Goal: Task Accomplishment & Management: Use online tool/utility

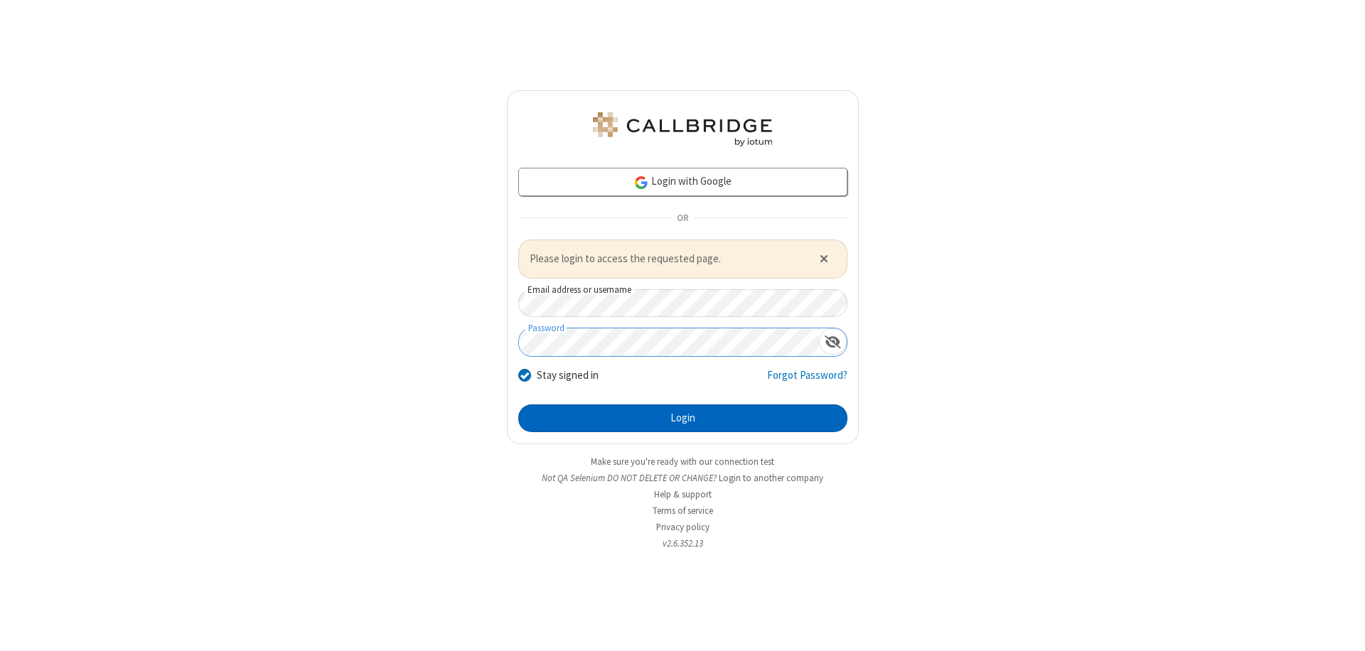
click at [682, 418] on button "Login" at bounding box center [682, 418] width 329 height 28
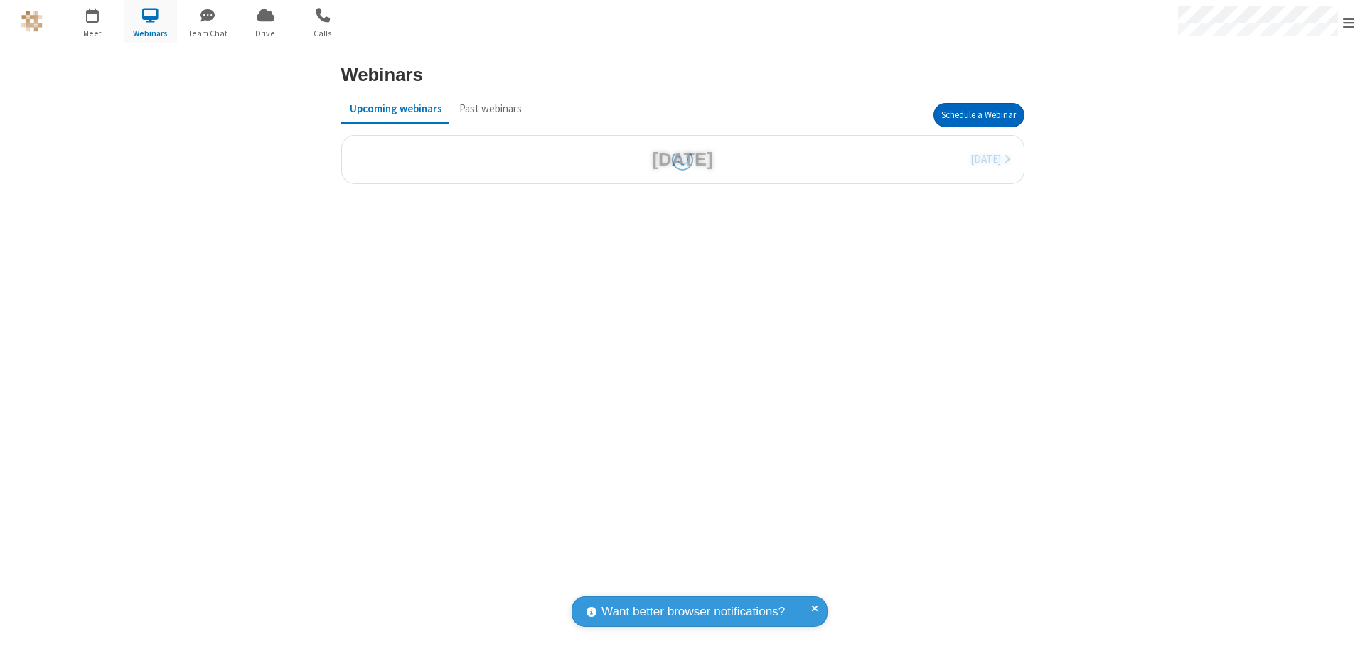
click at [978, 115] on button "Schedule a Webinar" at bounding box center [978, 115] width 91 height 24
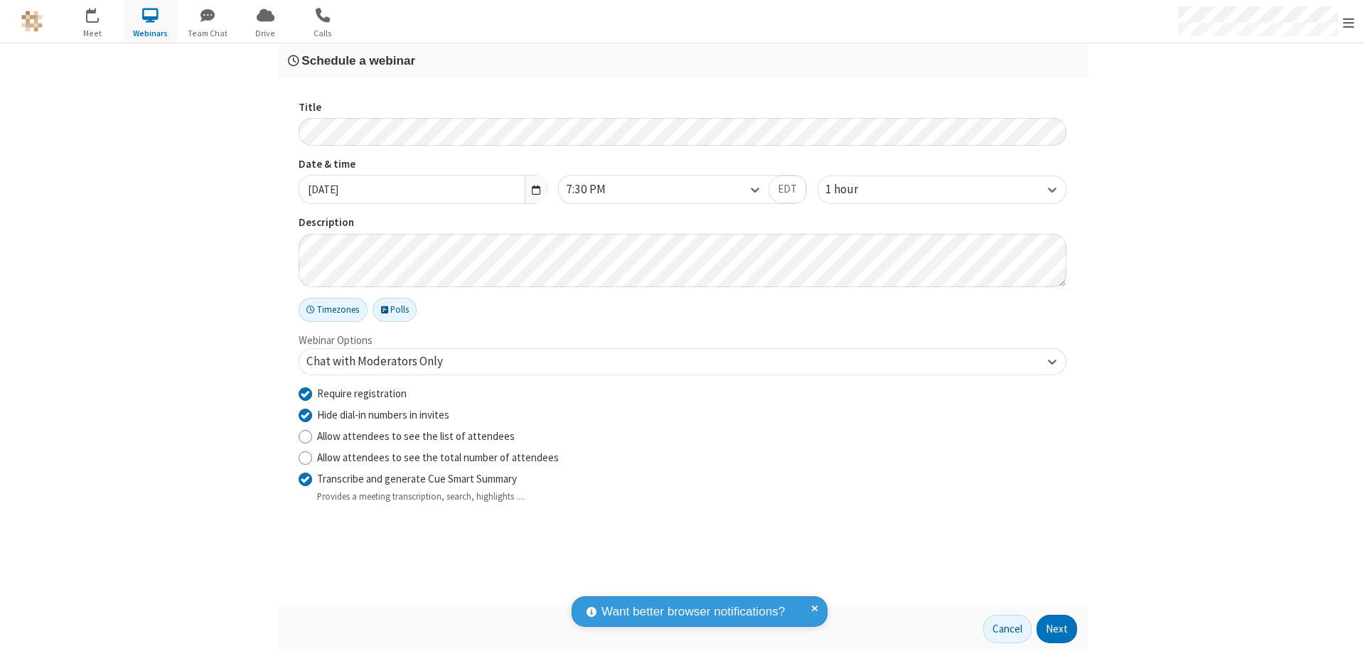
click at [305, 393] on input "Require registration" at bounding box center [306, 393] width 14 height 15
checkbox input "false"
click at [1057, 629] on button "Next" at bounding box center [1056, 629] width 41 height 28
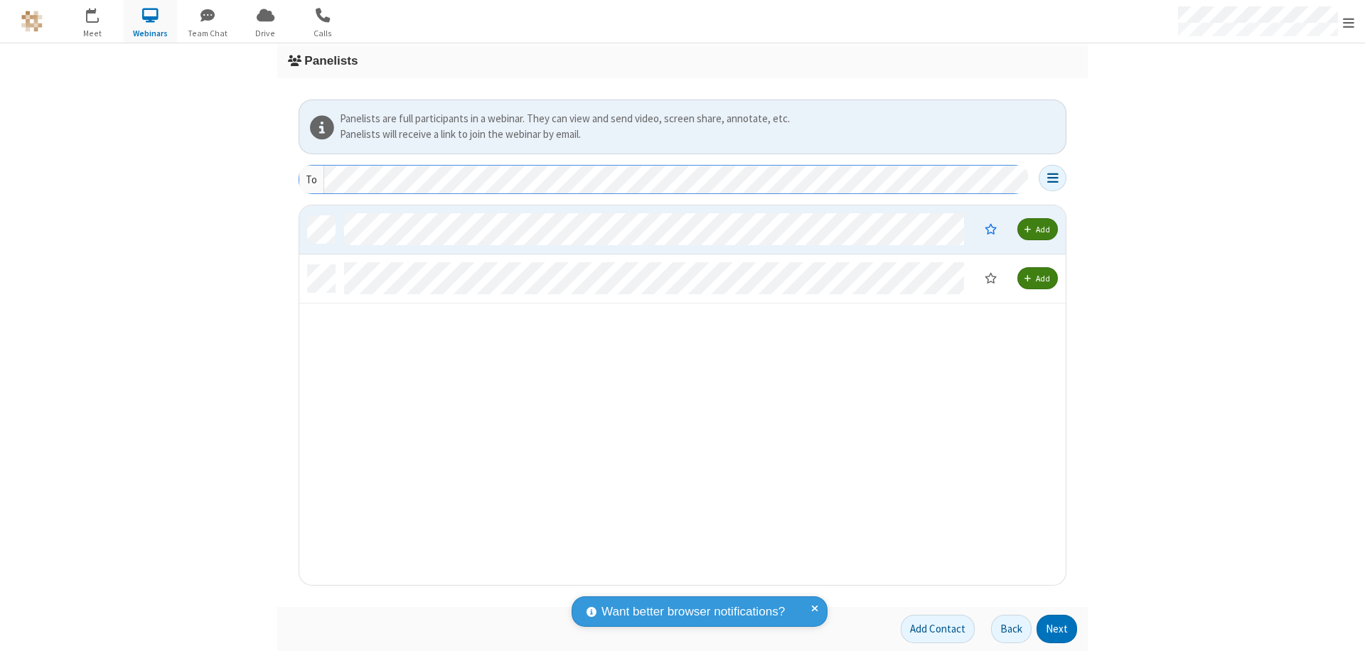
scroll to position [369, 756]
click at [1057, 629] on button "Next" at bounding box center [1056, 629] width 41 height 28
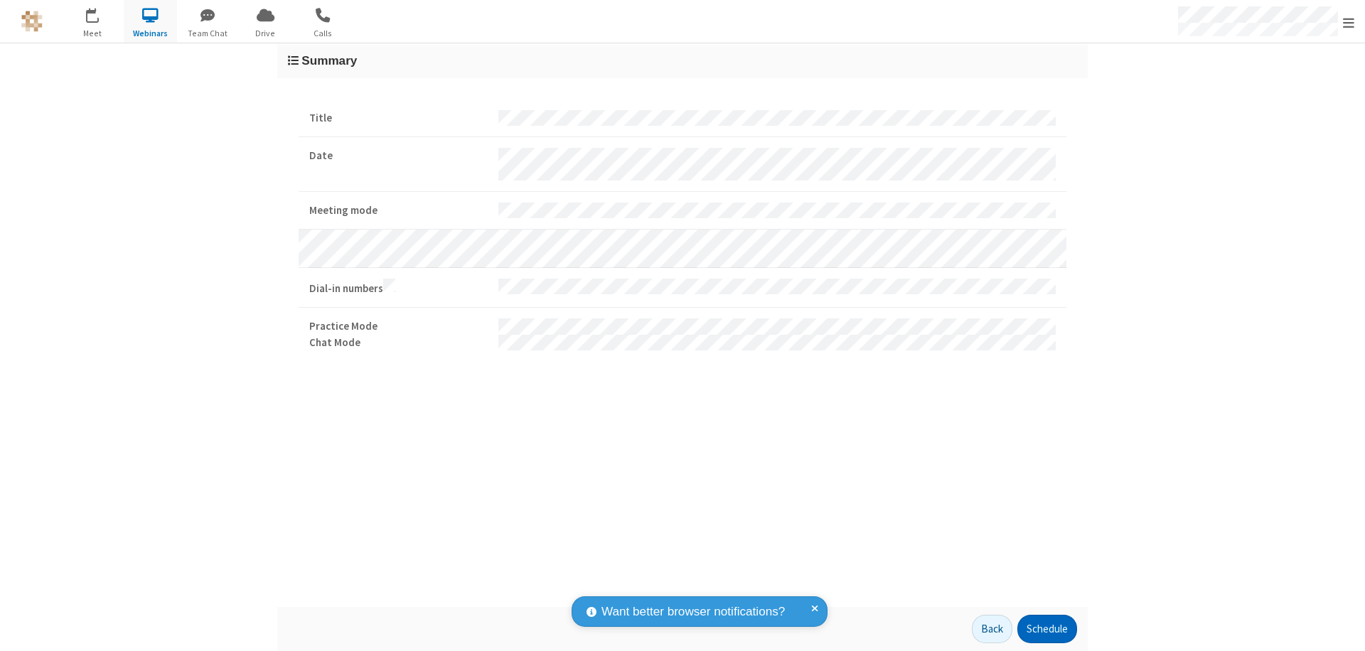
click at [1046, 629] on button "Schedule" at bounding box center [1047, 629] width 60 height 28
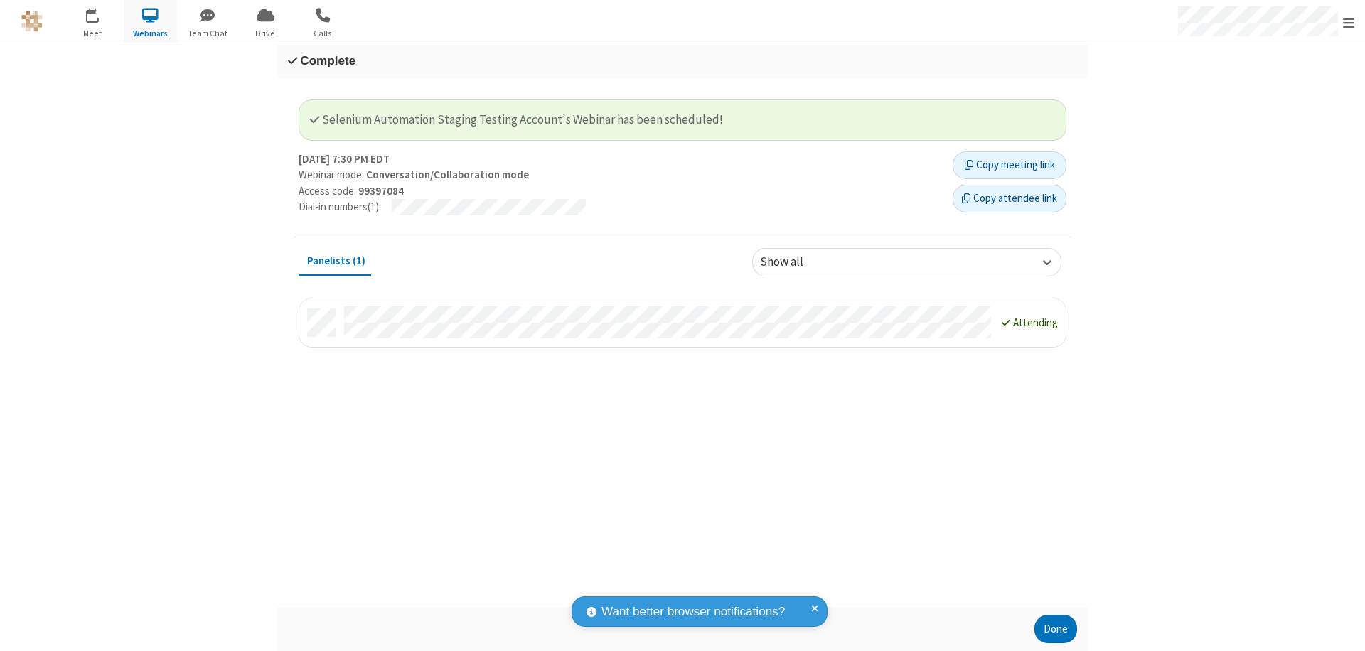
click at [1056, 629] on button "Done" at bounding box center [1055, 629] width 43 height 28
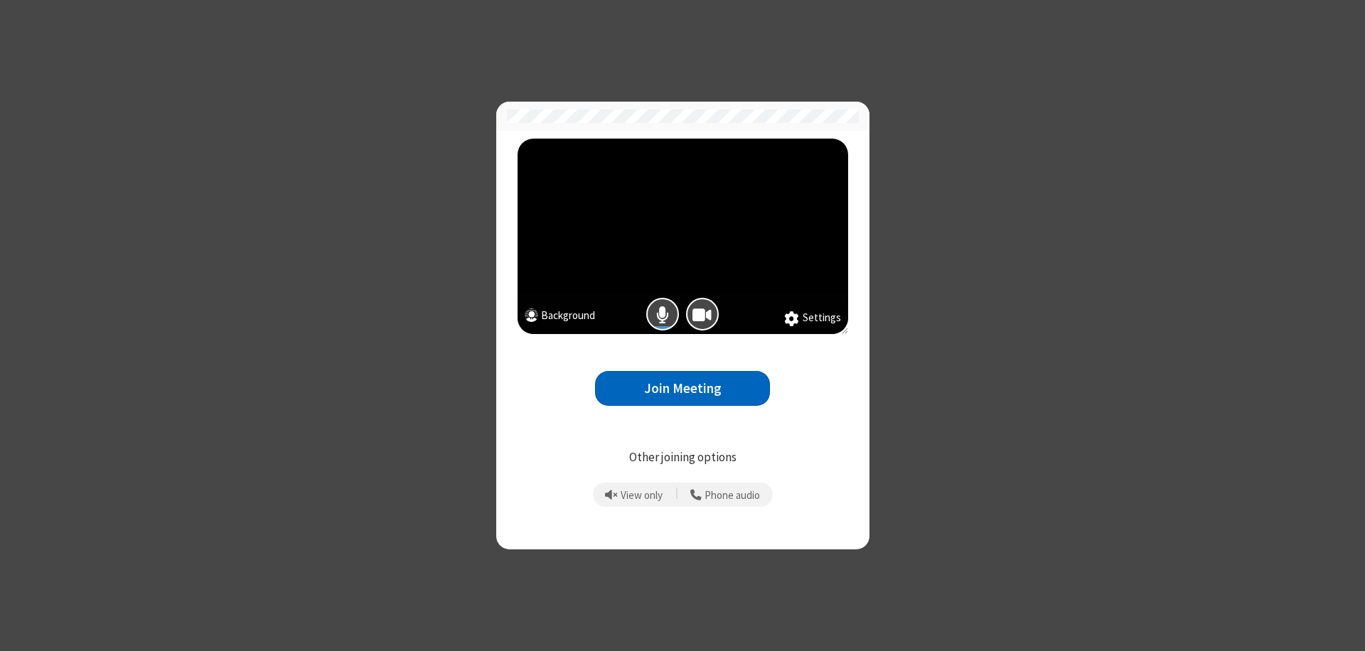
click at [682, 388] on button "Join Meeting" at bounding box center [682, 388] width 175 height 35
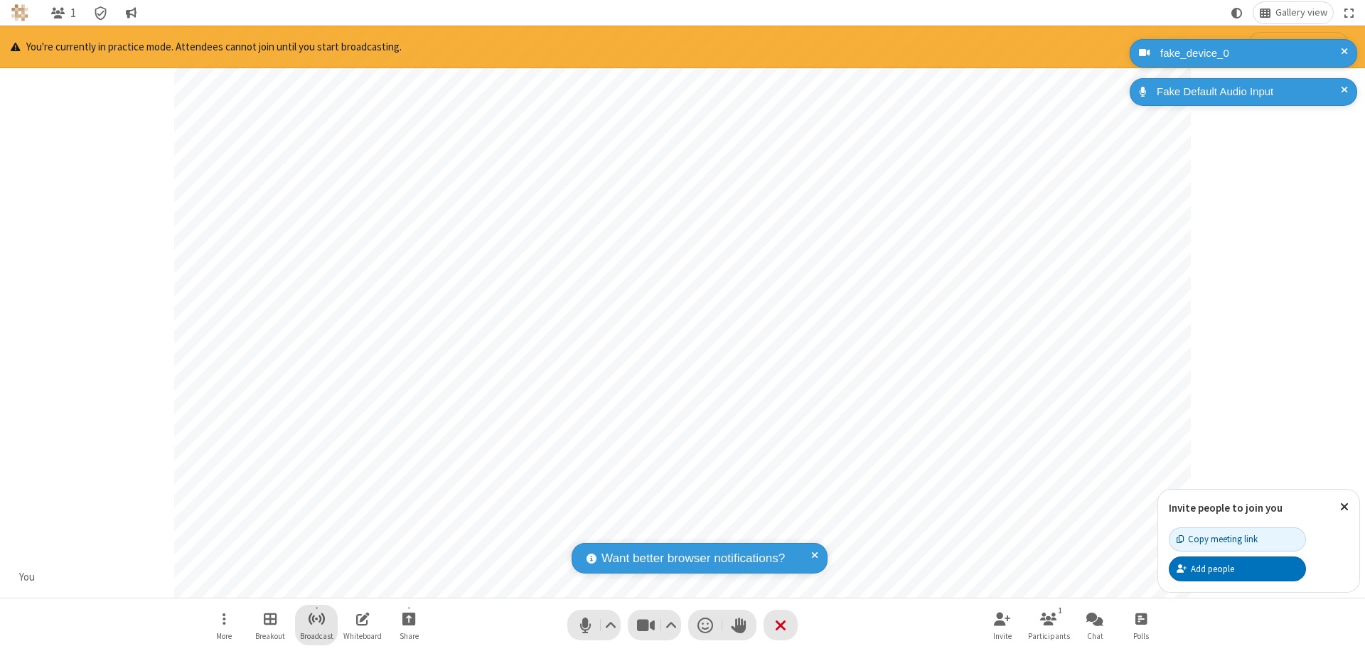
click at [316, 618] on span "Start broadcast" at bounding box center [317, 619] width 18 height 18
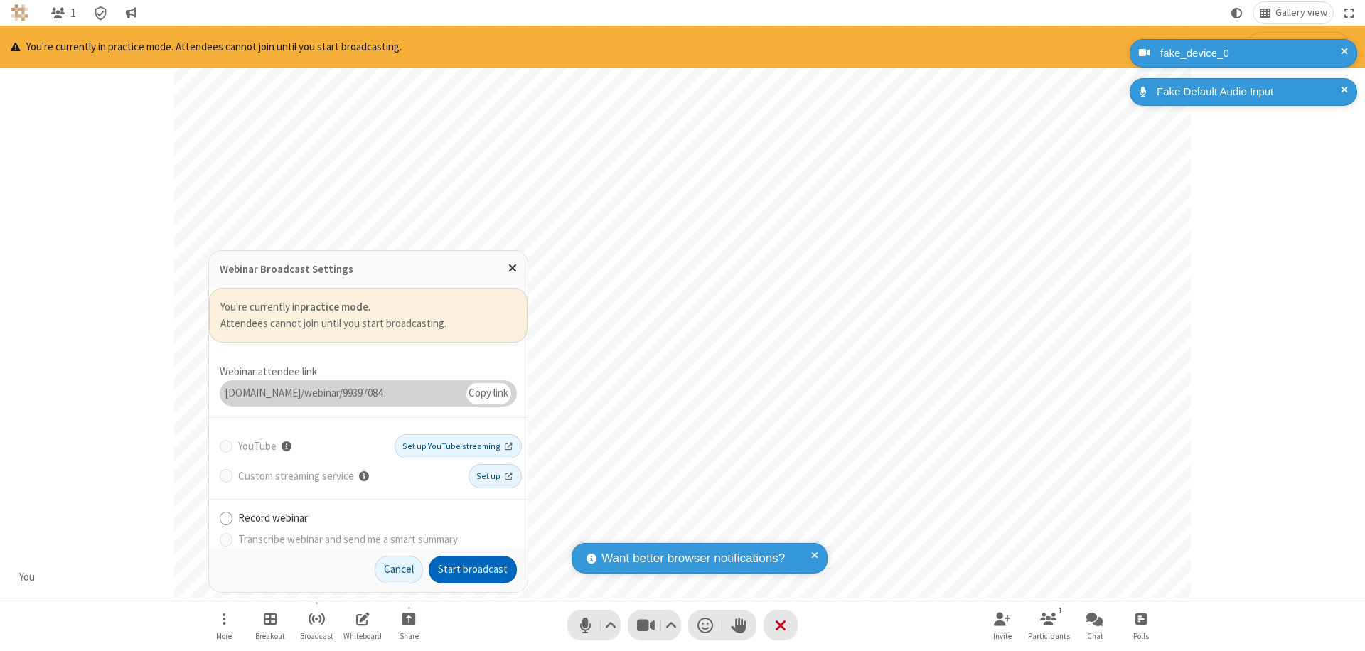
click at [473, 569] on button "Start broadcast" at bounding box center [473, 570] width 88 height 28
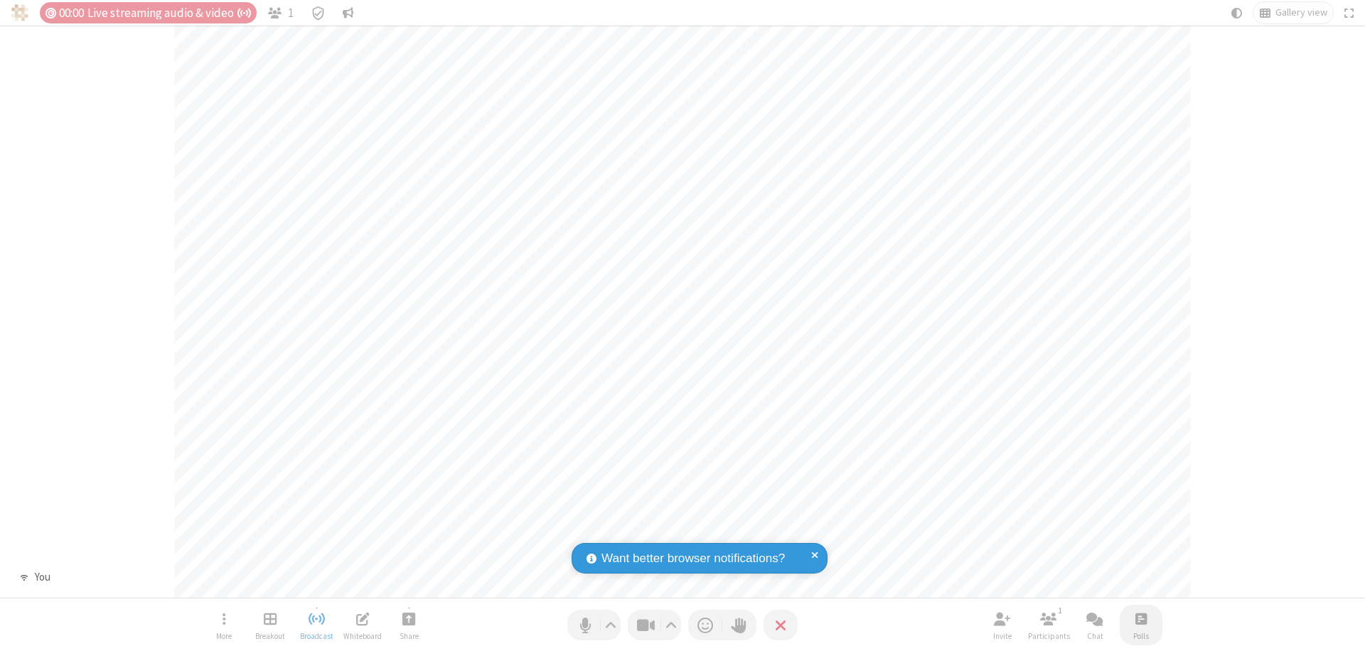
click at [1140, 618] on span "Open poll" at bounding box center [1140, 619] width 11 height 18
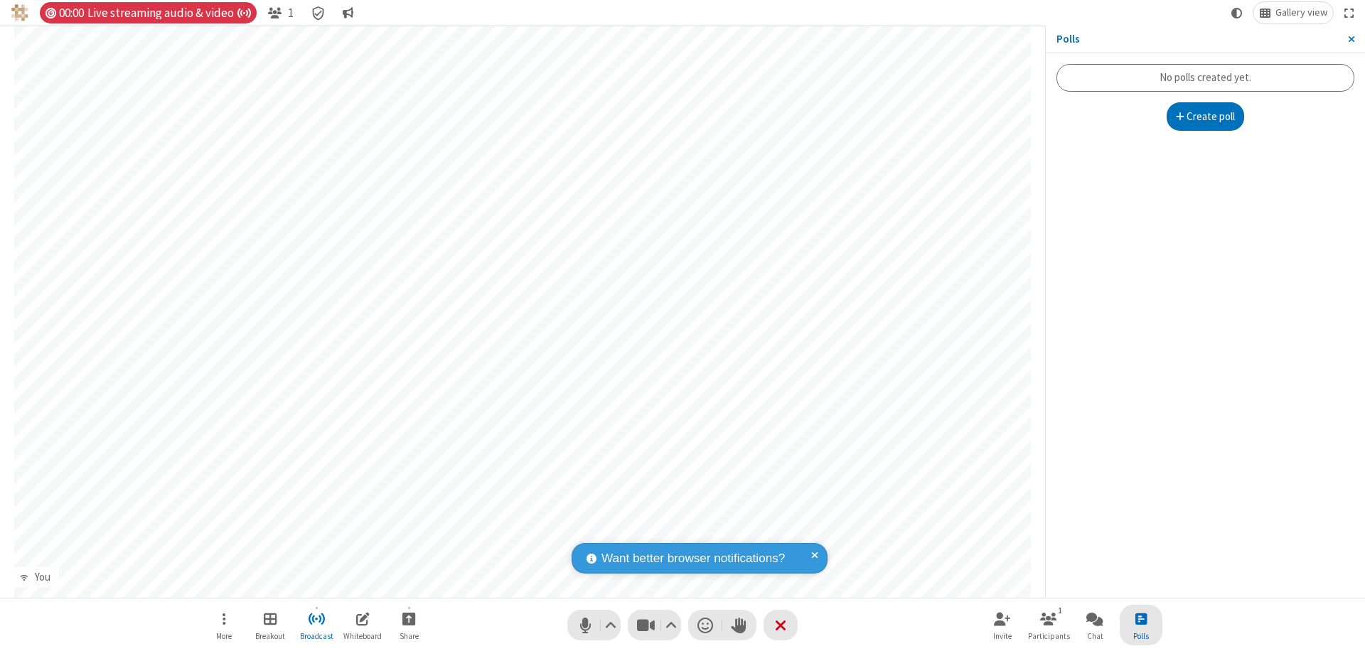
click at [1205, 117] on button "Create poll" at bounding box center [1205, 116] width 78 height 28
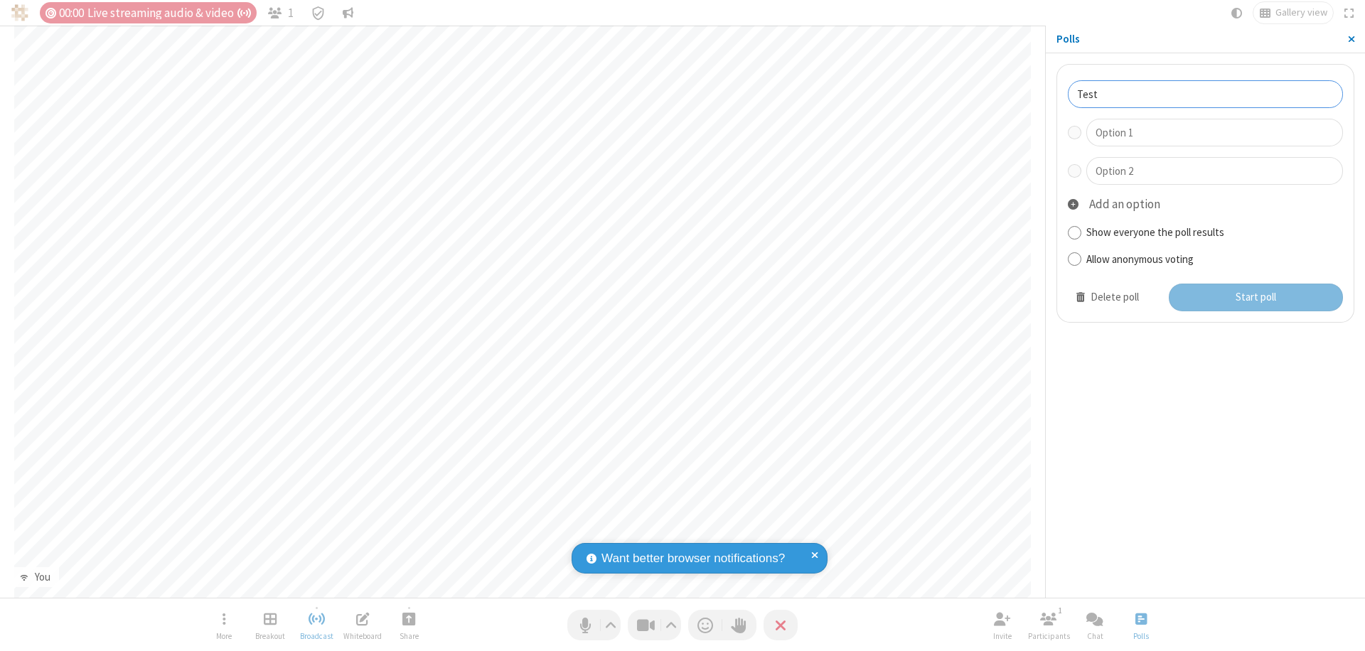
type input "Test"
type input "Yes"
type input "No"
click at [1255, 297] on button "Start poll" at bounding box center [1256, 298] width 175 height 28
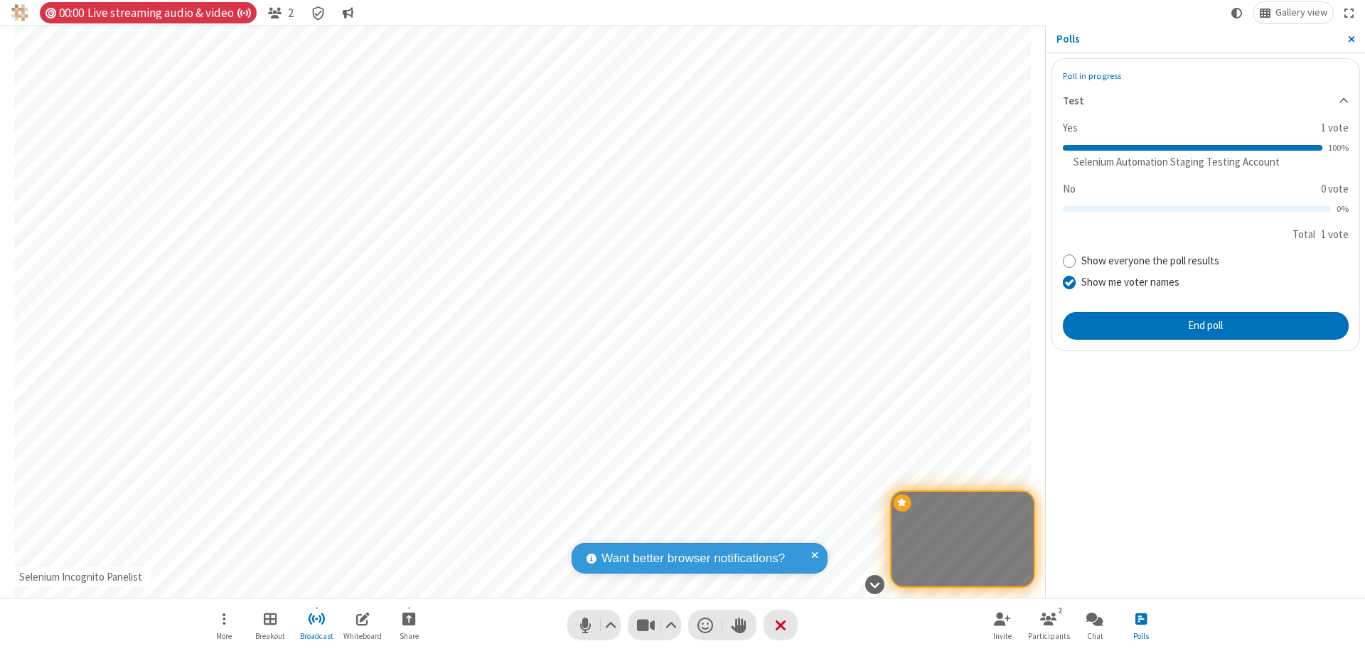
click at [1351, 39] on span "Close sidebar" at bounding box center [1351, 38] width 7 height 11
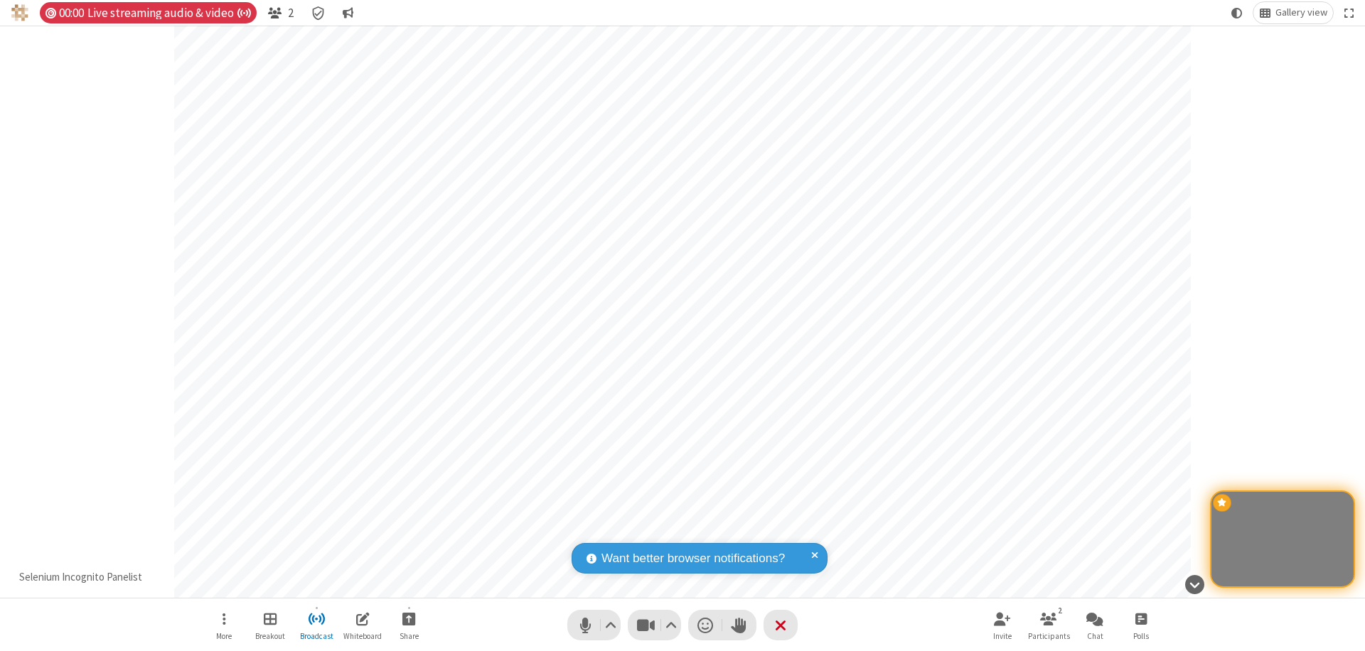
click at [274, 13] on span "Open participant list" at bounding box center [275, 13] width 14 height 14
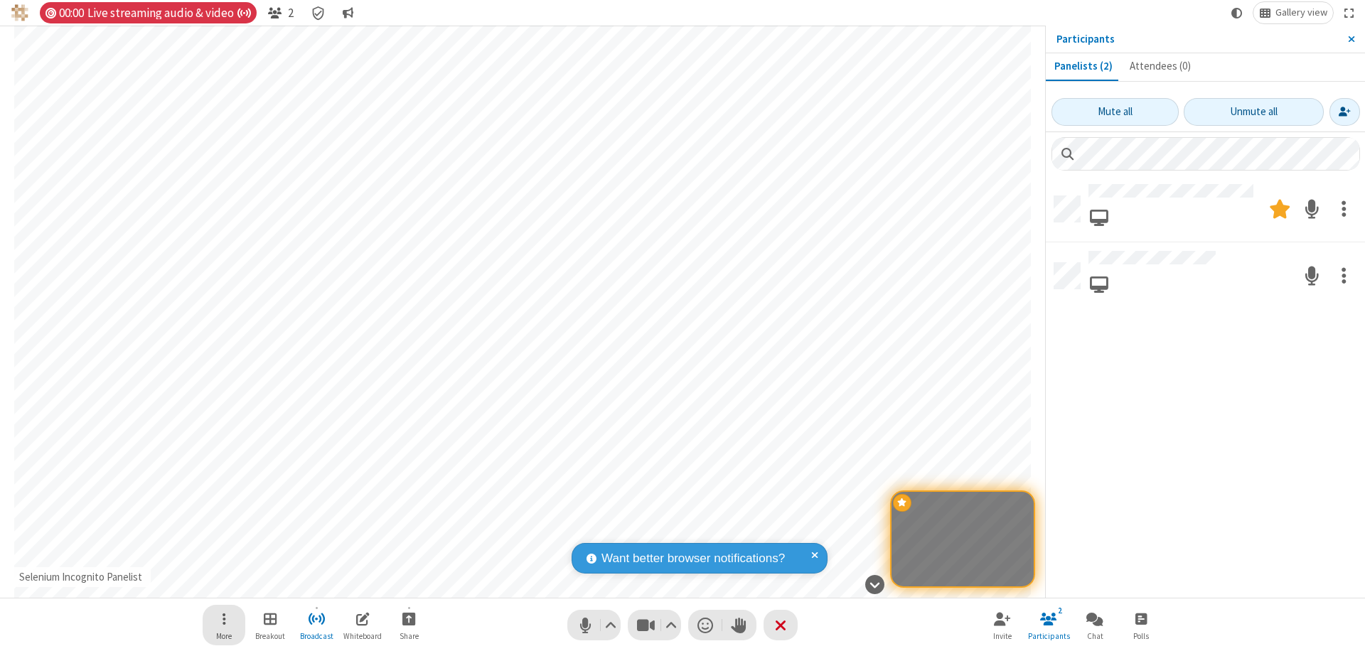
click at [223, 618] on span "Open menu" at bounding box center [224, 619] width 4 height 18
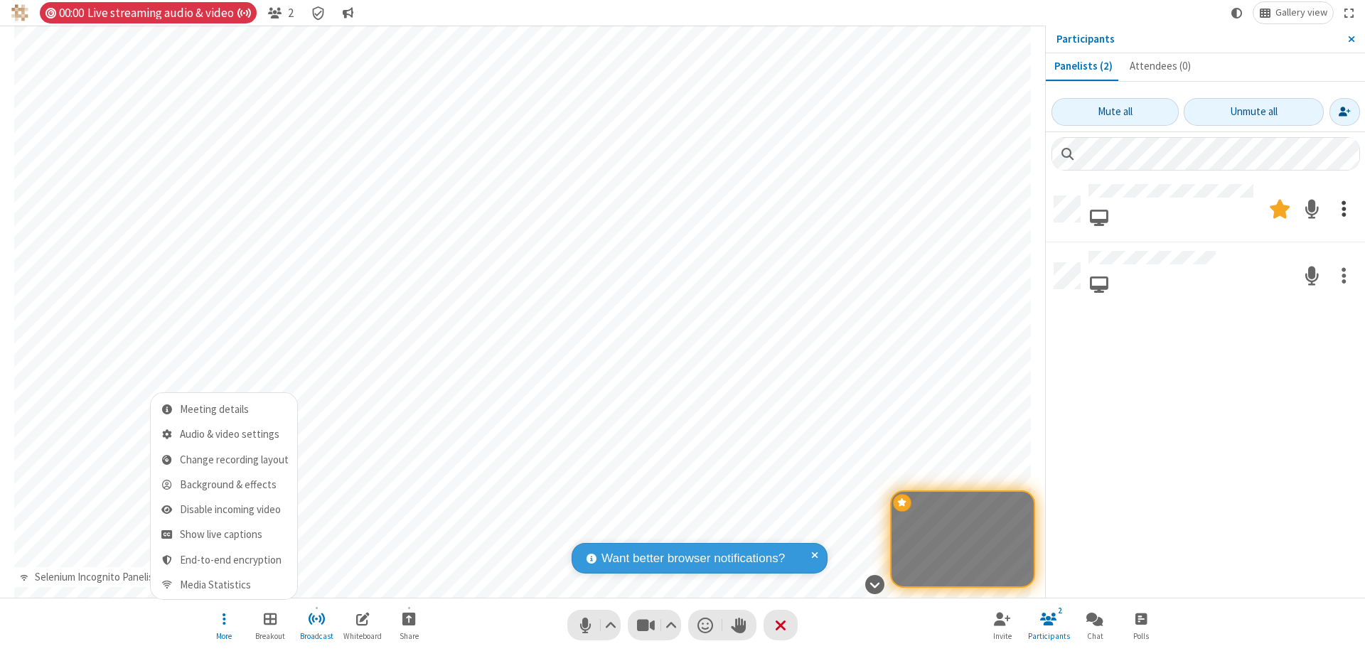
click at [1343, 208] on span at bounding box center [1343, 208] width 5 height 27
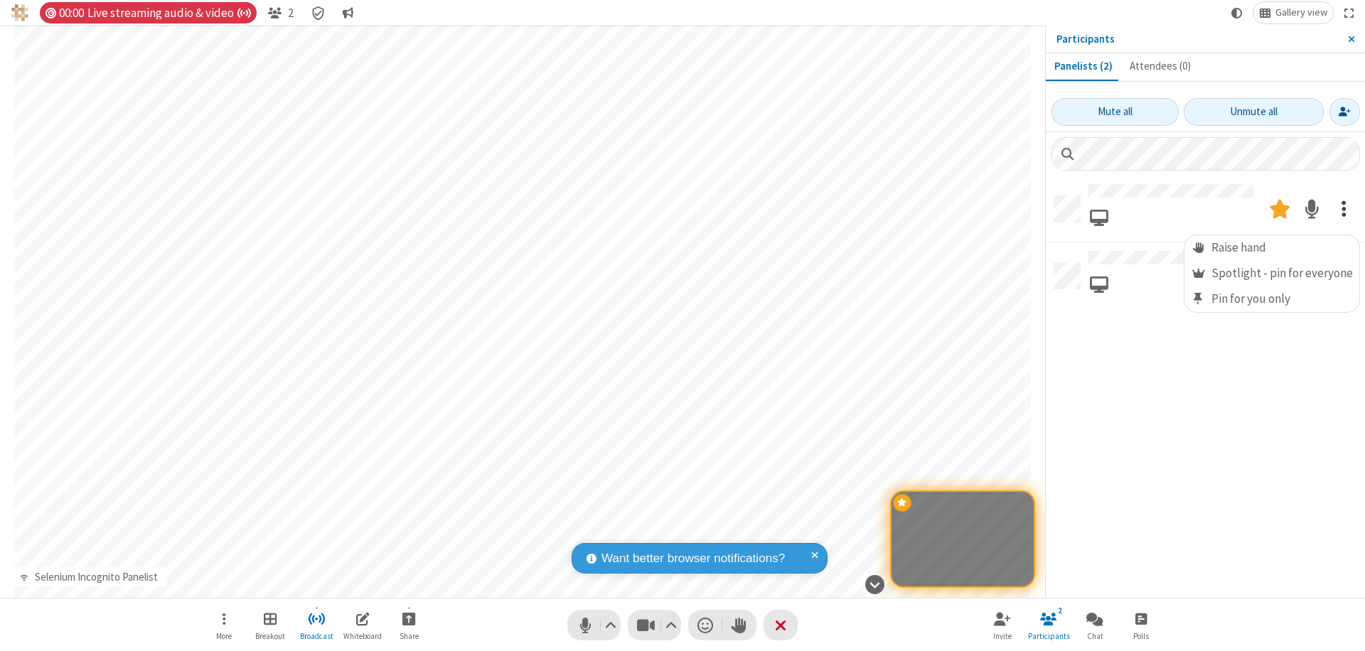
click at [1343, 208] on span at bounding box center [1343, 208] width 5 height 27
click at [1343, 272] on span at bounding box center [1343, 275] width 5 height 27
click at [1201, 312] on span "Moderator" at bounding box center [1198, 313] width 15 height 14
click at [1351, 39] on span "Close sidebar" at bounding box center [1351, 38] width 7 height 11
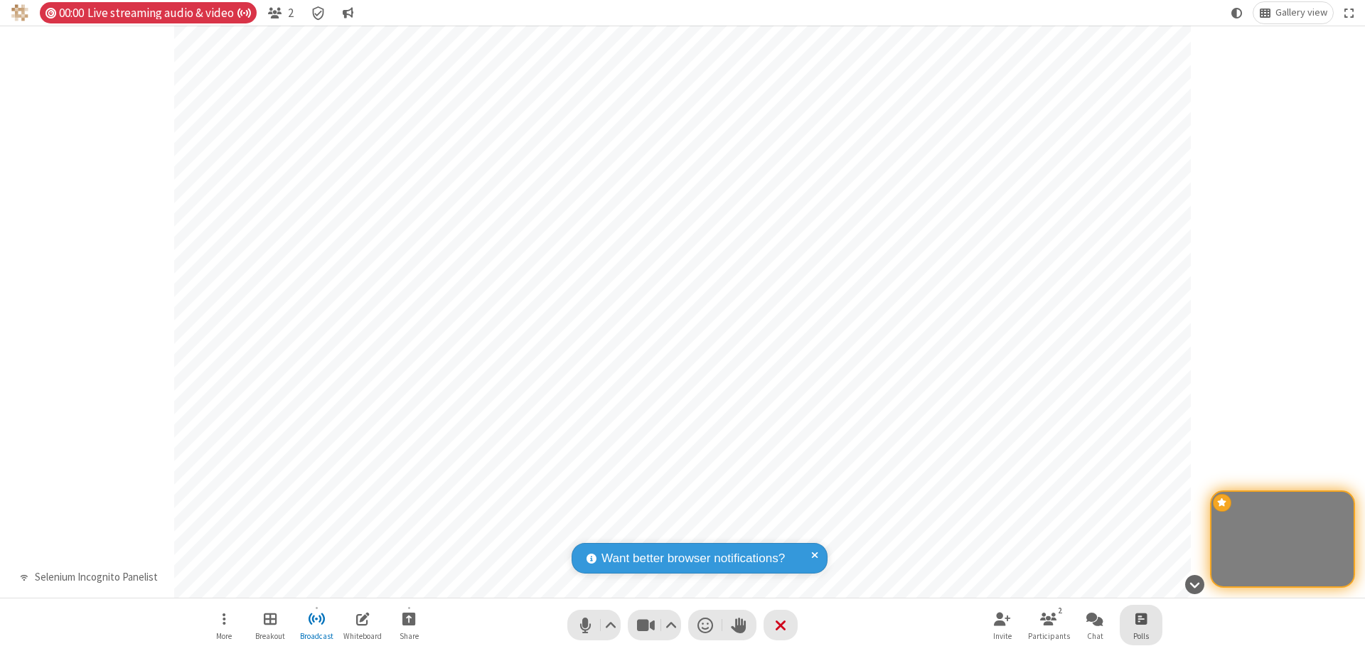
click at [1140, 618] on span "Open poll" at bounding box center [1140, 619] width 11 height 18
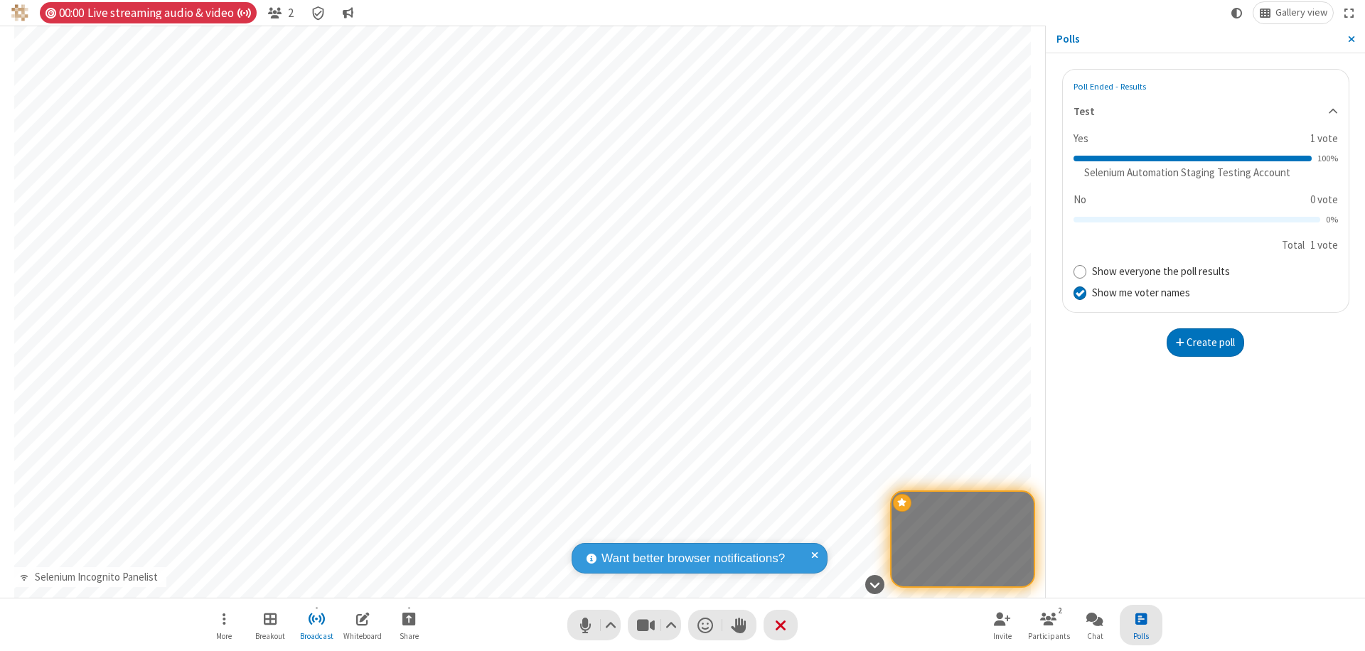
click at [1205, 342] on button "Create poll" at bounding box center [1205, 342] width 78 height 28
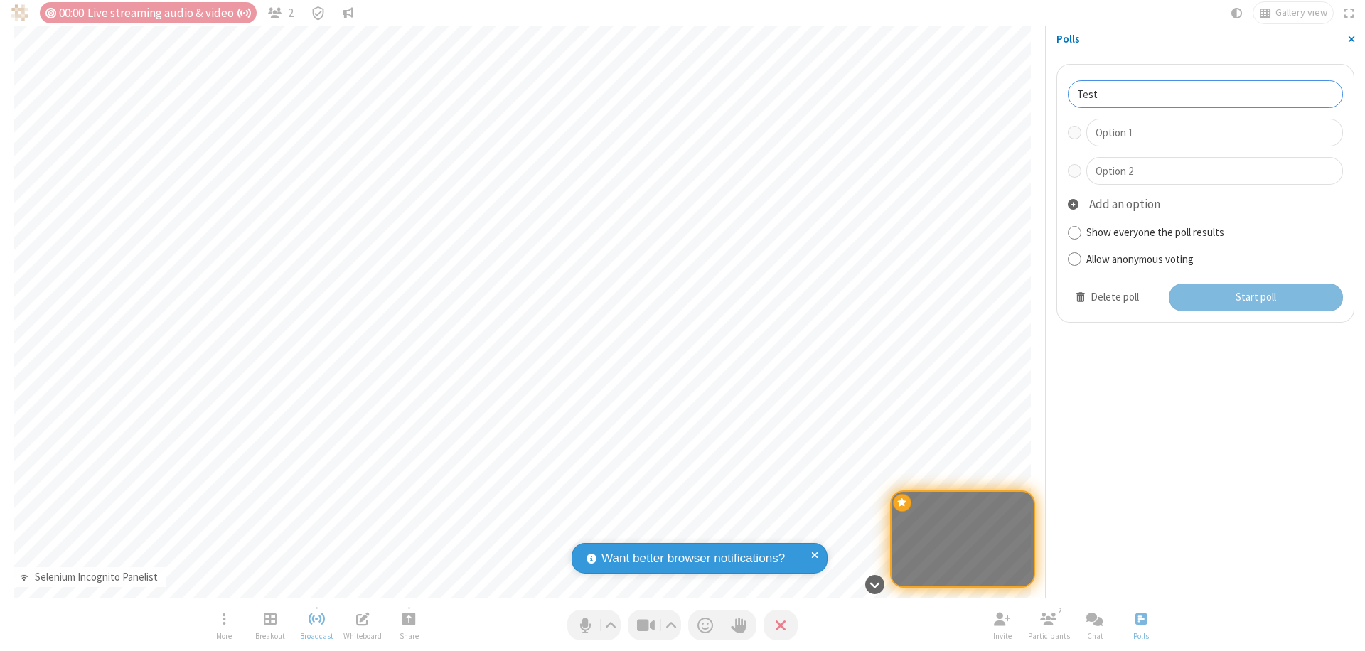
type input "Test"
type input "Yes"
type input "No"
click at [1255, 297] on button "Start poll" at bounding box center [1256, 298] width 175 height 28
